Goal: Transaction & Acquisition: Purchase product/service

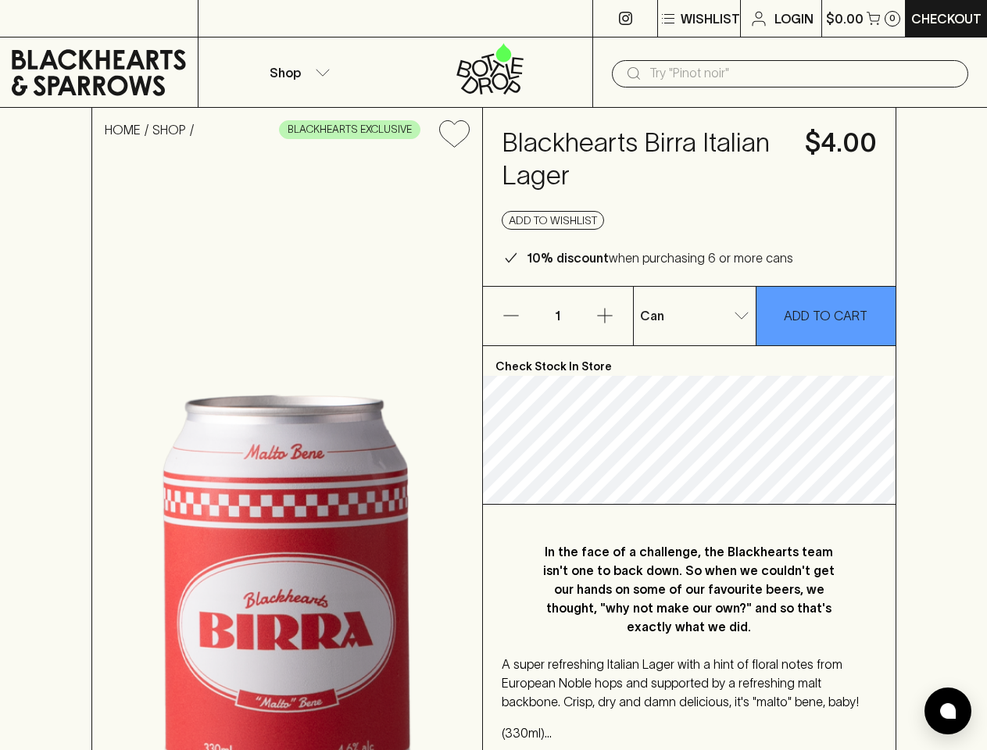
click at [698, 19] on p "Wishlist" at bounding box center [710, 18] width 59 height 19
click at [790, 73] on input "text" at bounding box center [803, 73] width 306 height 25
click at [454, 134] on icon "Add to wishlist" at bounding box center [454, 133] width 30 height 27
click at [553, 220] on button "Add to wishlist" at bounding box center [553, 220] width 102 height 19
